Goal: Task Accomplishment & Management: Manage account settings

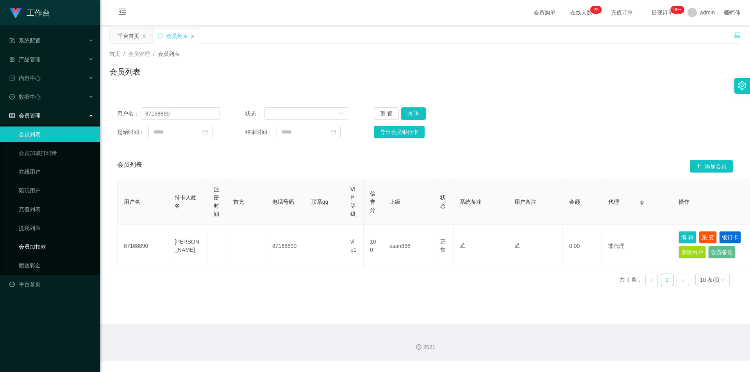
click at [47, 250] on link "会员加扣款" at bounding box center [56, 247] width 75 height 16
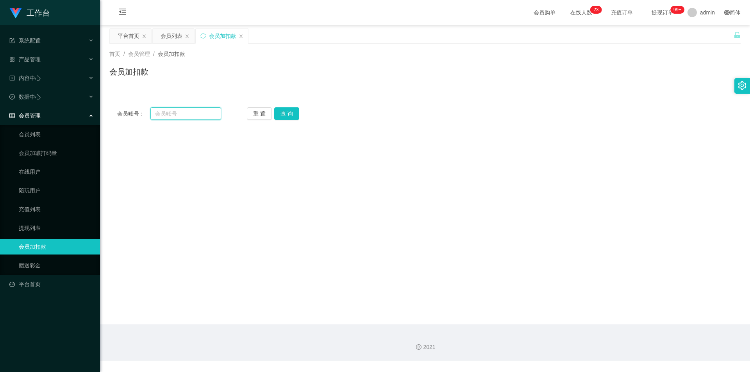
click at [191, 112] on input "text" at bounding box center [185, 113] width 71 height 13
paste input "1164635360"
type input "1164635360"
click at [284, 116] on button "查 询" at bounding box center [286, 113] width 25 height 13
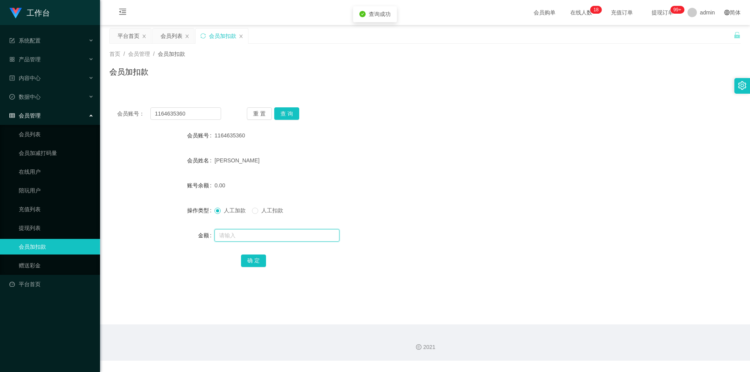
click at [248, 235] on input "text" at bounding box center [277, 235] width 125 height 13
type input "500"
click at [249, 259] on button "确 定" at bounding box center [253, 261] width 25 height 13
click at [468, 168] on div "[PERSON_NAME]" at bounding box center [399, 161] width 368 height 16
click at [131, 36] on div "平台首页" at bounding box center [129, 36] width 22 height 15
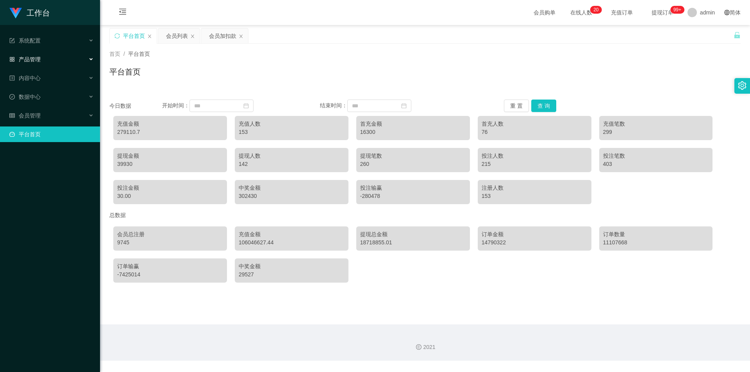
click at [62, 57] on div "产品管理" at bounding box center [50, 60] width 100 height 16
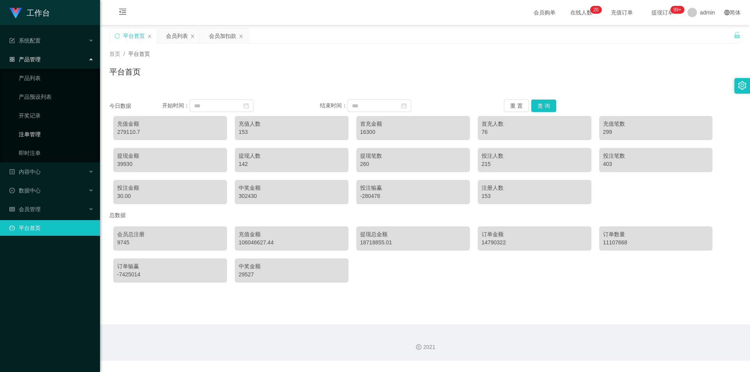
click at [57, 135] on link "注单管理" at bounding box center [56, 135] width 75 height 16
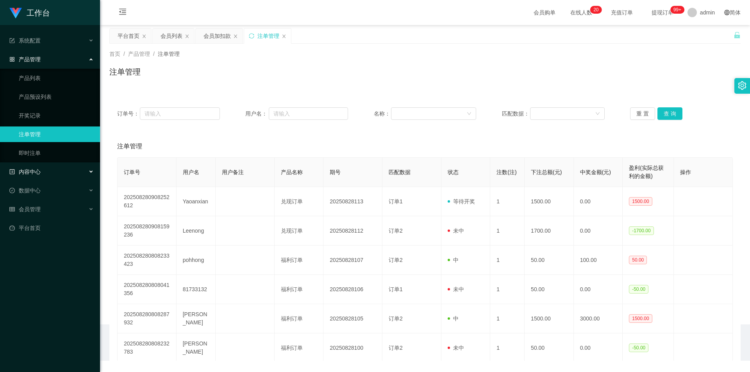
click at [55, 173] on div "内容中心" at bounding box center [50, 172] width 100 height 16
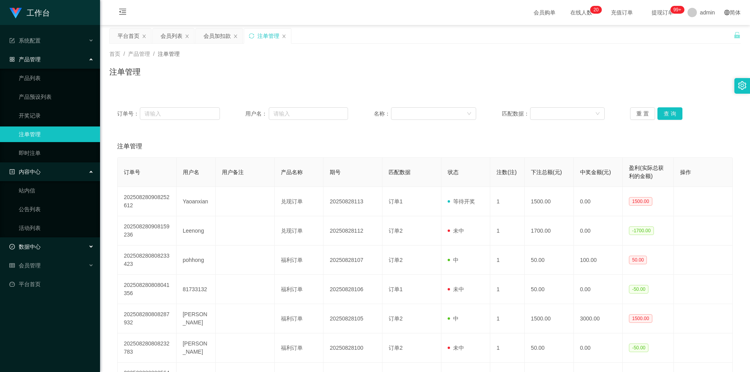
click at [38, 242] on div "数据中心" at bounding box center [50, 247] width 100 height 16
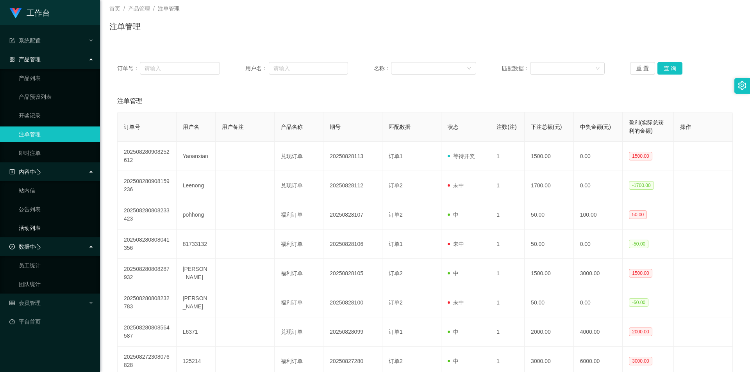
scroll to position [117, 0]
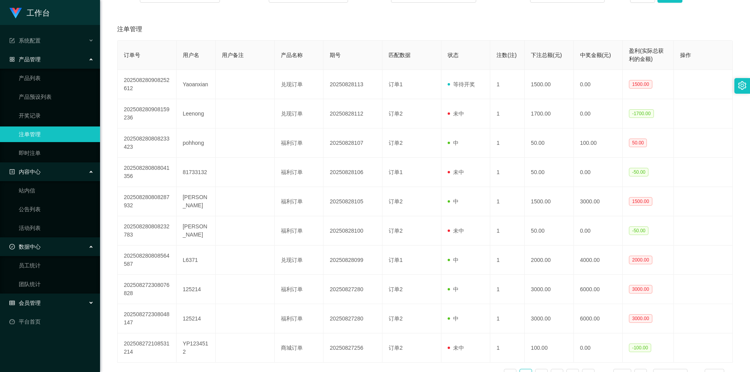
click at [37, 303] on span "会员管理" at bounding box center [24, 303] width 31 height 6
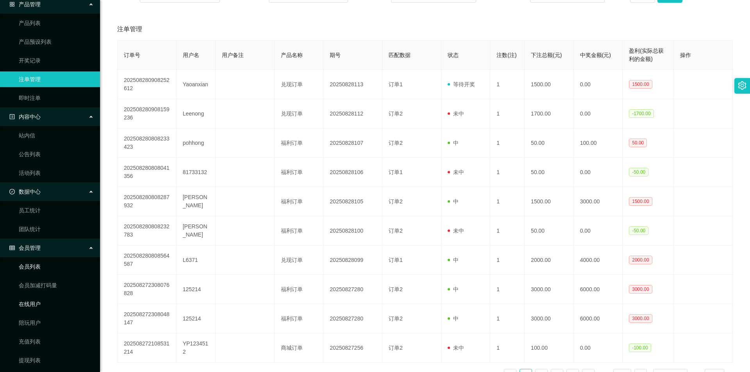
scroll to position [115, 0]
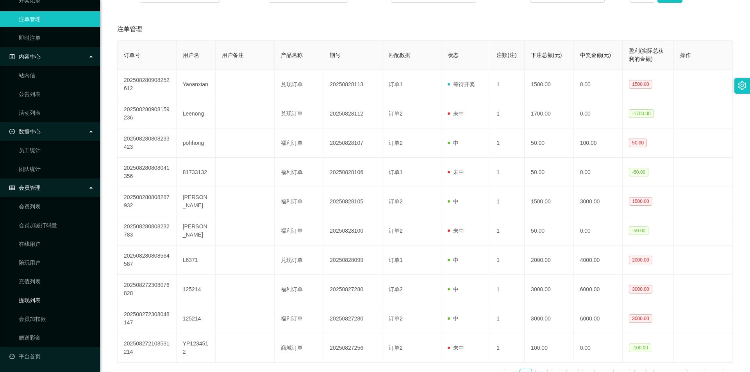
click at [34, 301] on link "提现列表" at bounding box center [56, 301] width 75 height 16
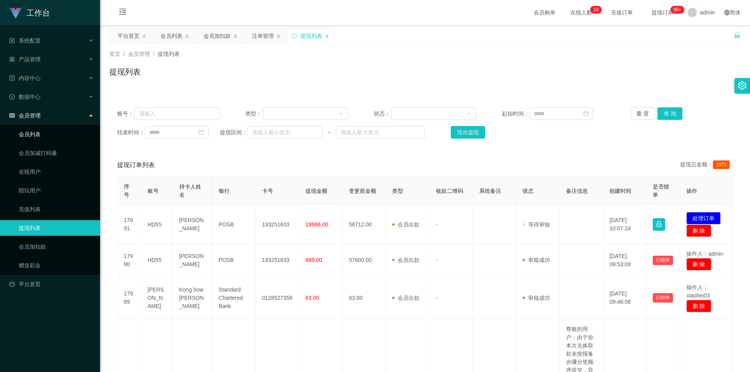
click at [43, 134] on link "会员列表" at bounding box center [56, 135] width 75 height 16
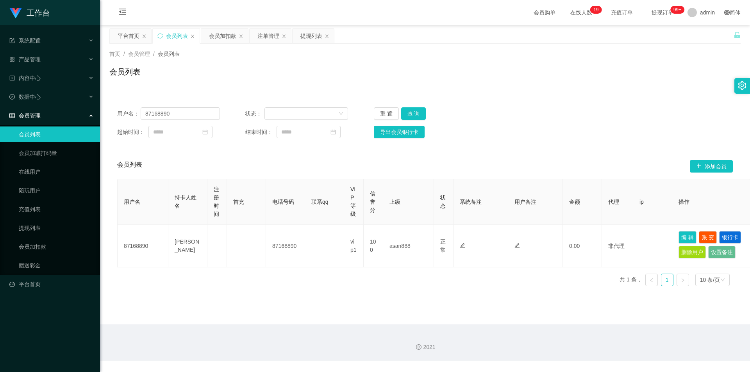
click at [172, 34] on div "会员列表" at bounding box center [177, 36] width 22 height 15
drag, startPoint x: 178, startPoint y: 114, endPoint x: 0, endPoint y: 71, distance: 183.5
click at [0, 71] on section "工作台 系统配置 产品管理 产品列表 产品预设列表 开奖记录 注单管理 即时注单 内容中心 站内信 公告列表 活动列表 数据中心 员工统计 团队统计 会员管理…" at bounding box center [375, 180] width 750 height 361
paste input "116463536"
type input "1164635360"
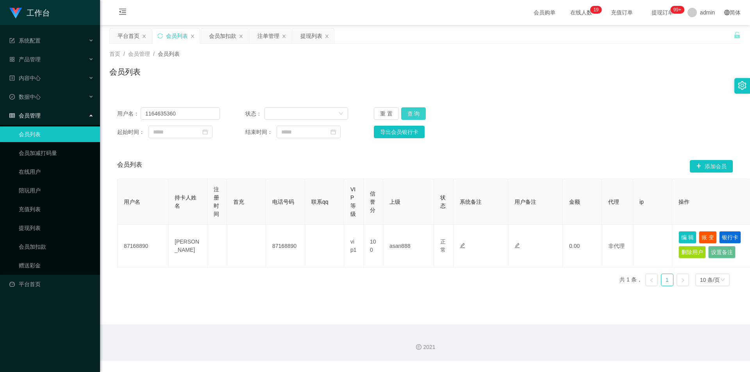
drag, startPoint x: 417, startPoint y: 113, endPoint x: 425, endPoint y: 111, distance: 8.1
click at [417, 113] on button "查 询" at bounding box center [413, 113] width 25 height 13
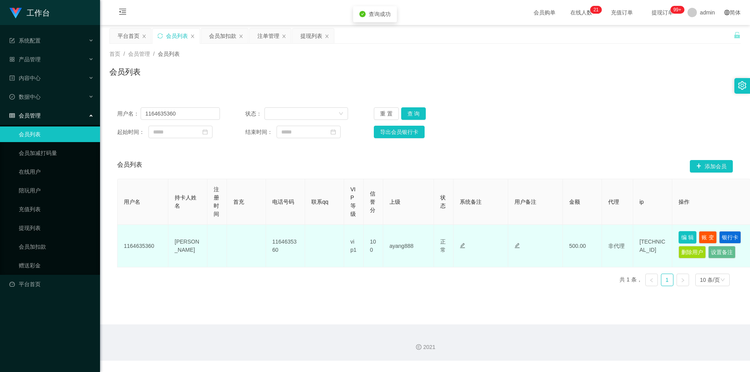
drag, startPoint x: 687, startPoint y: 237, endPoint x: 517, endPoint y: 205, distance: 173.0
click at [685, 237] on button "编 辑" at bounding box center [688, 237] width 18 height 13
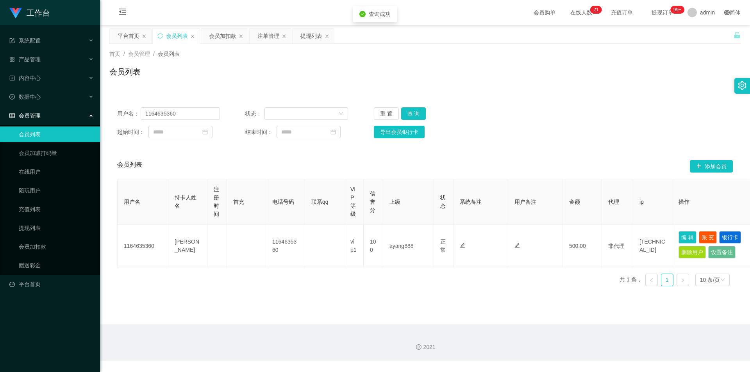
type input "1164635360"
type input "[PERSON_NAME]"
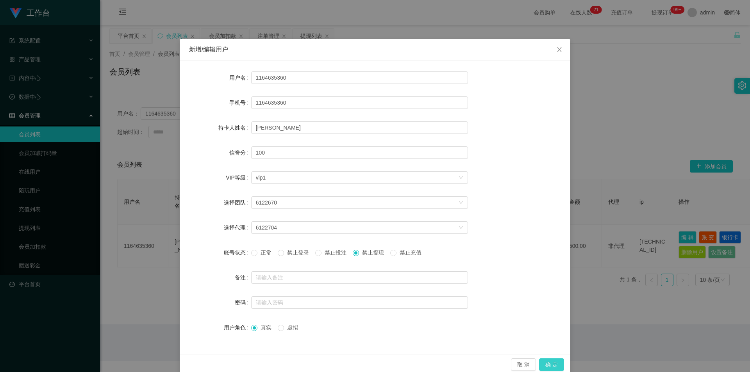
click at [551, 365] on button "确 定" at bounding box center [551, 365] width 25 height 13
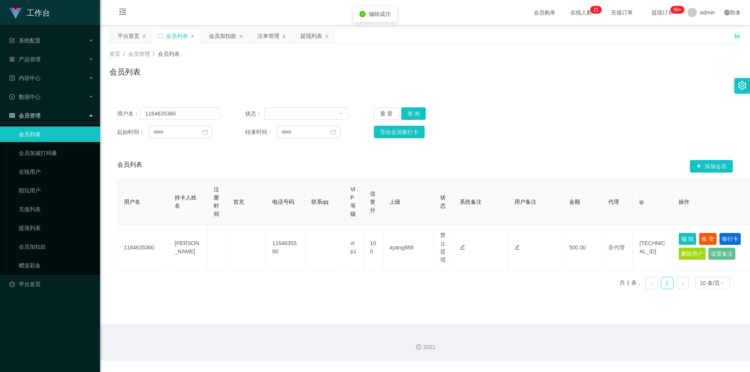
click at [537, 310] on main "关闭左侧 关闭右侧 关闭其它 刷新页面 平台首页 会员列表 会员加扣款 注单管理 提现列表 首页 / 会员管理 / 会员列表 / 会员列表 用户名： 1164…" at bounding box center [425, 175] width 650 height 300
click at [557, 161] on div "会员列表 添加会员" at bounding box center [425, 166] width 616 height 25
